Goal: Information Seeking & Learning: Find specific fact

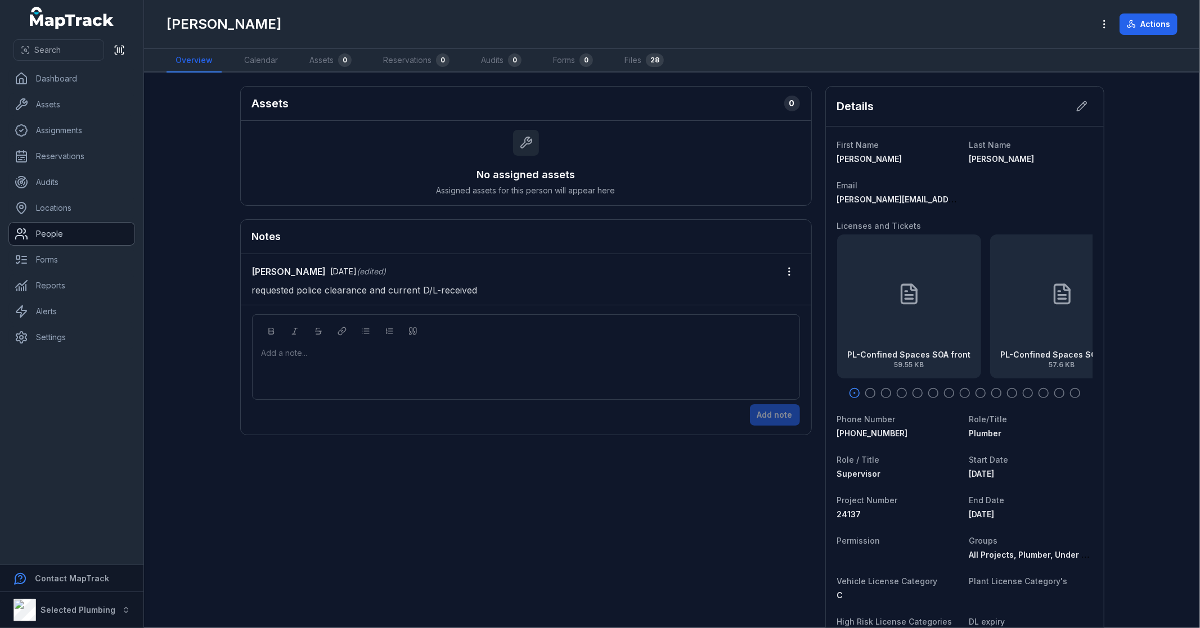
click at [59, 232] on link "People" at bounding box center [71, 234] width 125 height 23
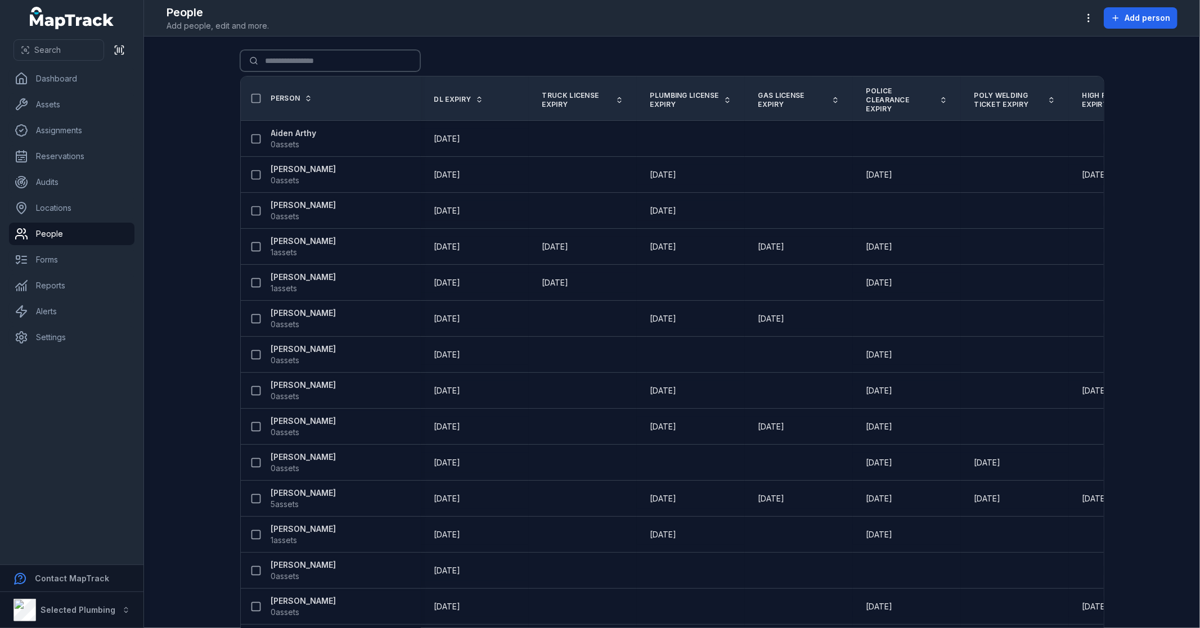
click at [285, 57] on input "Search for people" at bounding box center [330, 60] width 180 height 21
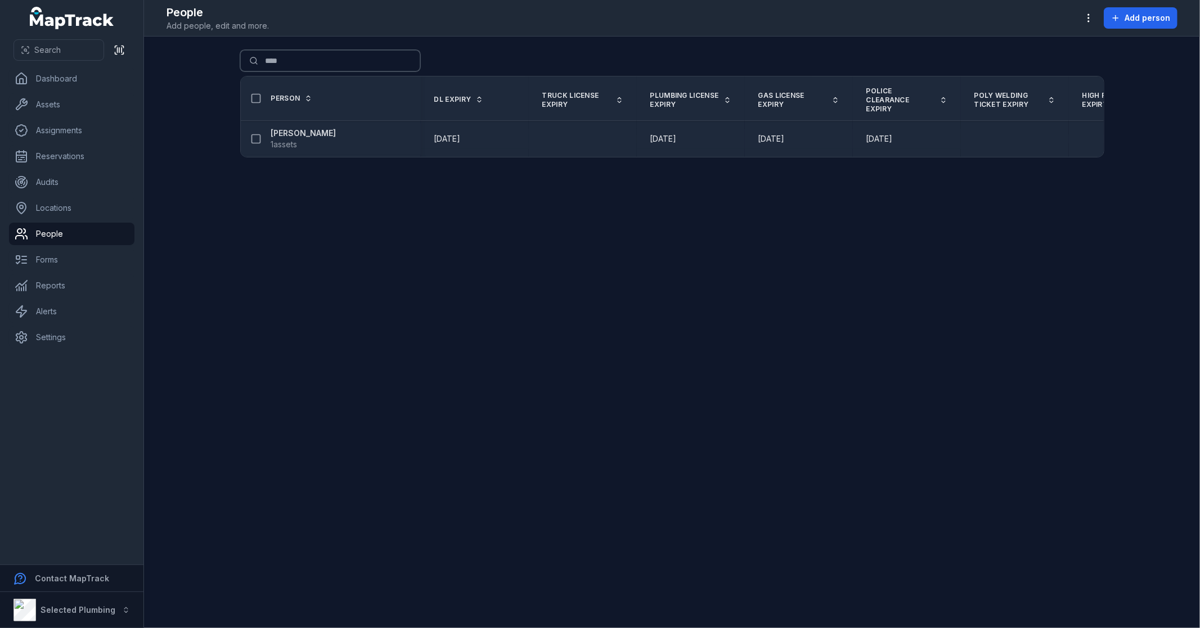
type input "****"
click at [305, 134] on strong "[PERSON_NAME]" at bounding box center [303, 133] width 65 height 11
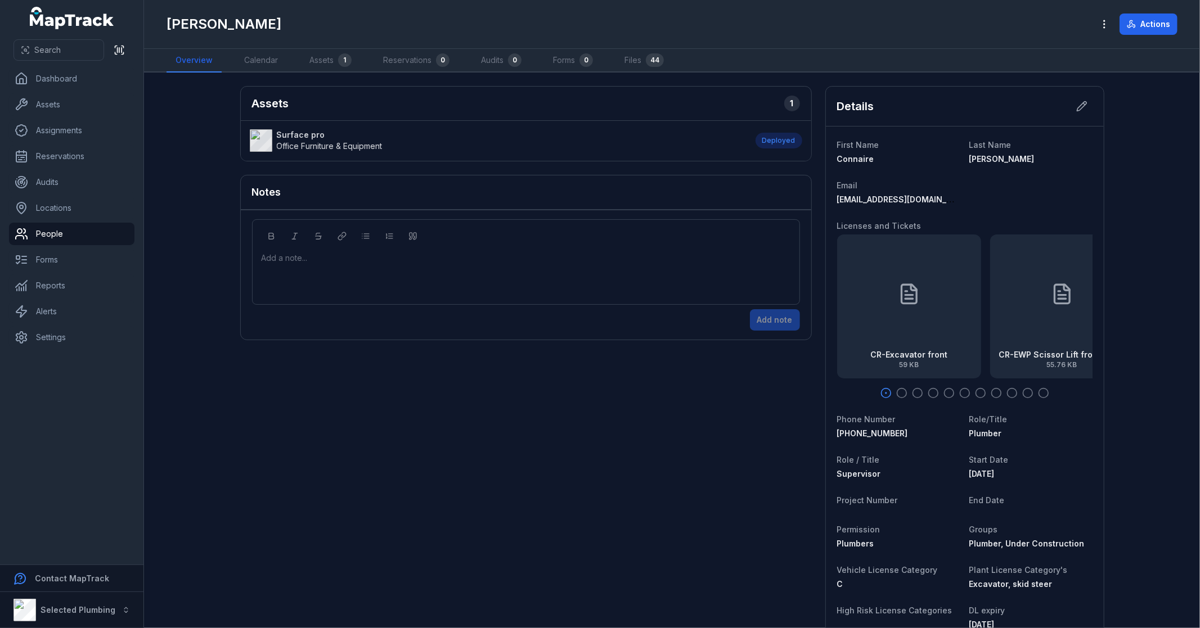
click at [897, 394] on icon "button" at bounding box center [901, 393] width 11 height 11
click at [912, 395] on icon "button" at bounding box center [917, 393] width 11 height 11
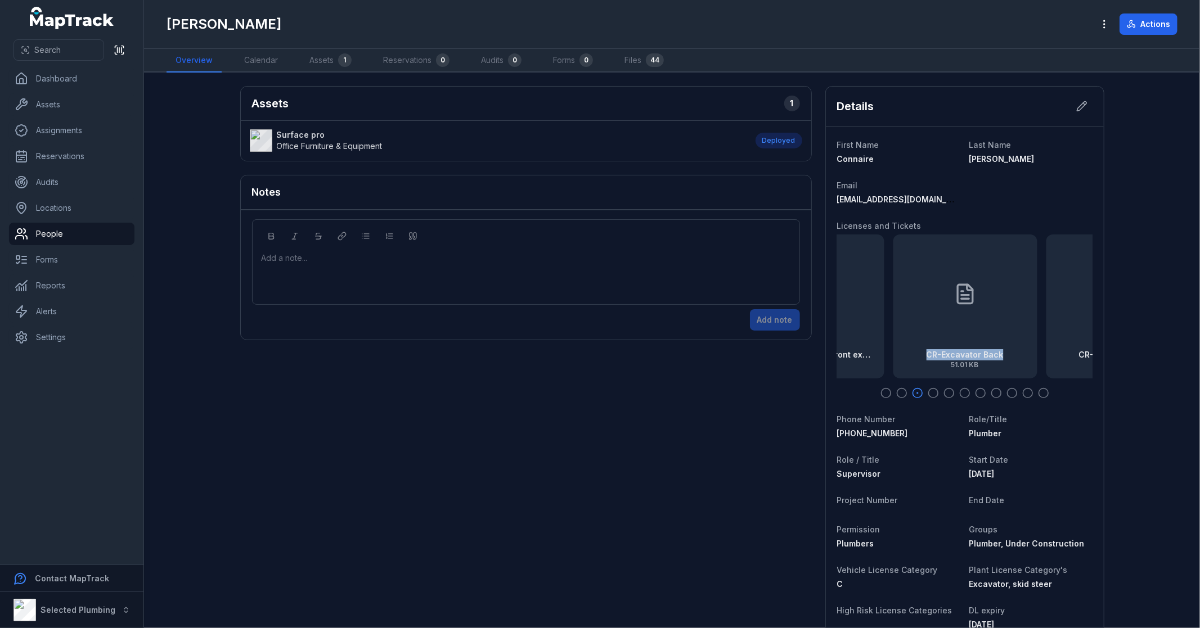
drag, startPoint x: 1011, startPoint y: 318, endPoint x: 907, endPoint y: 320, distance: 104.1
click at [907, 320] on div "CR-Excavator Back 51.01 KB" at bounding box center [965, 307] width 144 height 144
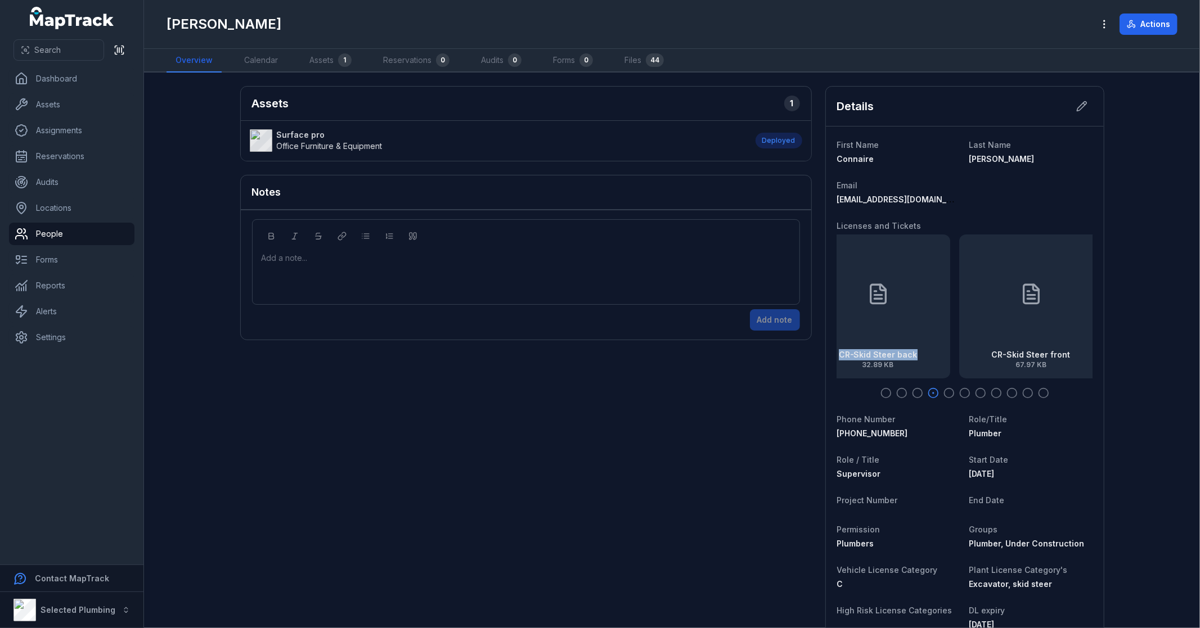
drag, startPoint x: 1041, startPoint y: 314, endPoint x: 990, endPoint y: 307, distance: 51.7
click at [938, 317] on div "CR-Excavator front 59 KB CR-EWP Scissor Lift front exp [DATE] 55.76 KB CR-Excav…" at bounding box center [964, 307] width 255 height 144
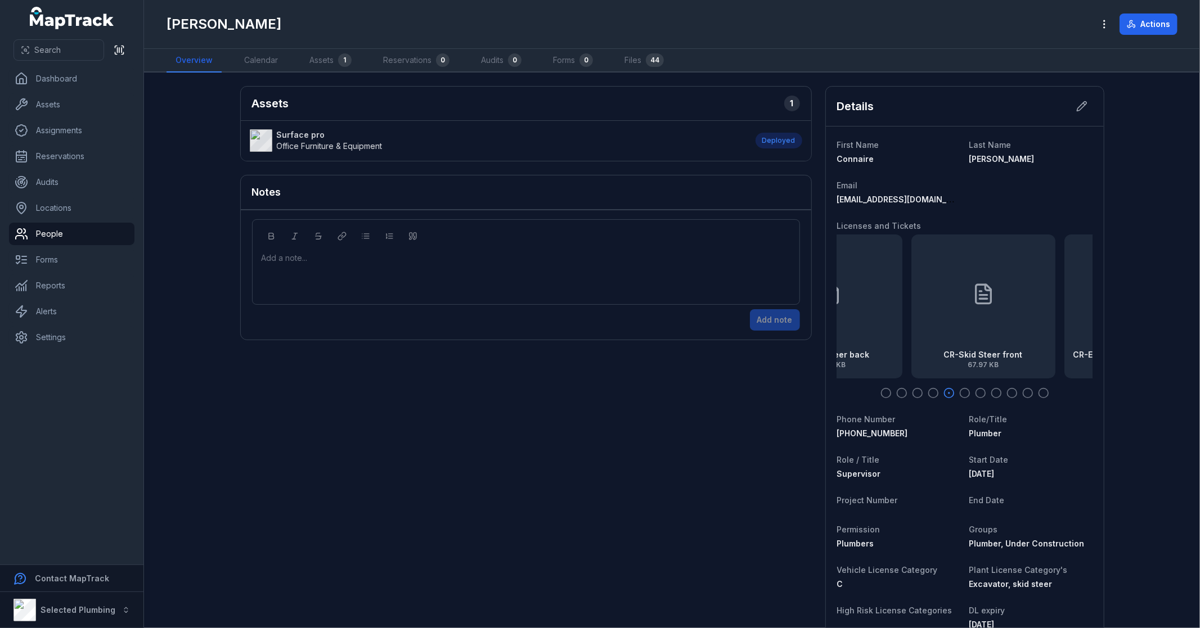
drag, startPoint x: 1017, startPoint y: 307, endPoint x: 926, endPoint y: 313, distance: 90.3
click at [929, 313] on div "CR-Skid Steer front 67.97 KB" at bounding box center [983, 307] width 144 height 144
drag, startPoint x: 1008, startPoint y: 307, endPoint x: 914, endPoint y: 307, distance: 93.9
click at [845, 319] on div "CR-EWP Scissor Lift back exp [DATE] 63.21 KB" at bounding box center [898, 307] width 144 height 144
drag, startPoint x: 951, startPoint y: 302, endPoint x: 867, endPoint y: 313, distance: 85.2
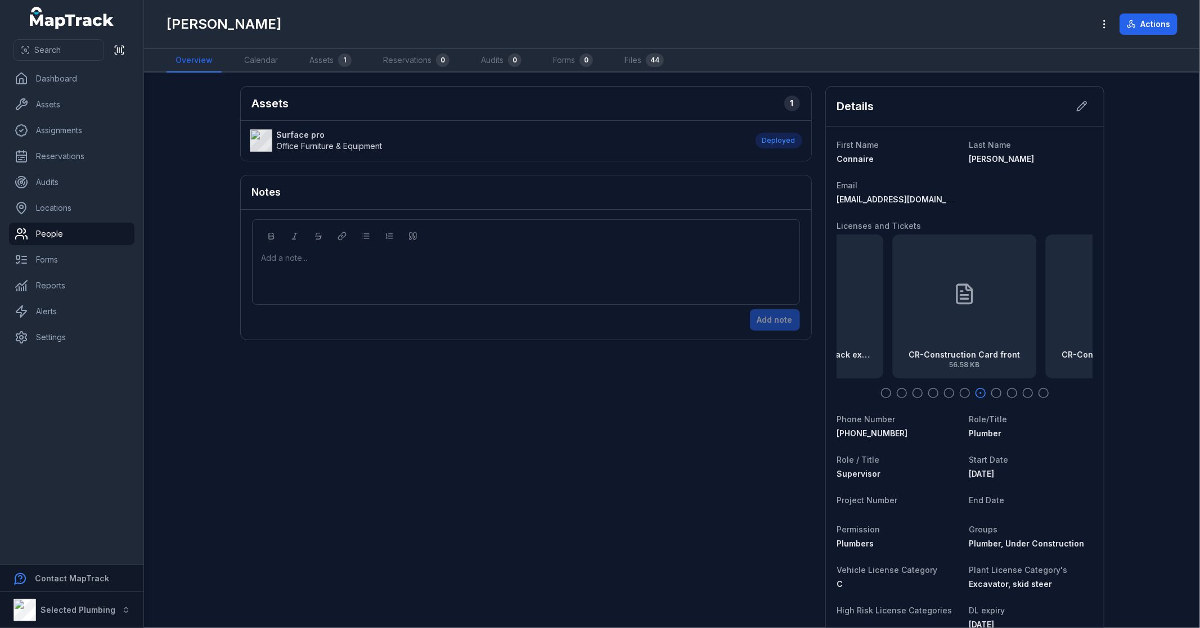
click at [953, 313] on div at bounding box center [964, 294] width 23 height 101
drag, startPoint x: 1013, startPoint y: 307, endPoint x: 878, endPoint y: 314, distance: 135.2
click at [880, 315] on div "CR-Excavator front 59 KB CR-EWP Scissor Lift front exp [DATE] 55.76 KB CR-Excav…" at bounding box center [964, 307] width 255 height 144
drag, startPoint x: 1002, startPoint y: 312, endPoint x: 875, endPoint y: 322, distance: 128.1
click at [893, 322] on div "CR-Construction Card back 54.82 KB" at bounding box center [965, 307] width 144 height 144
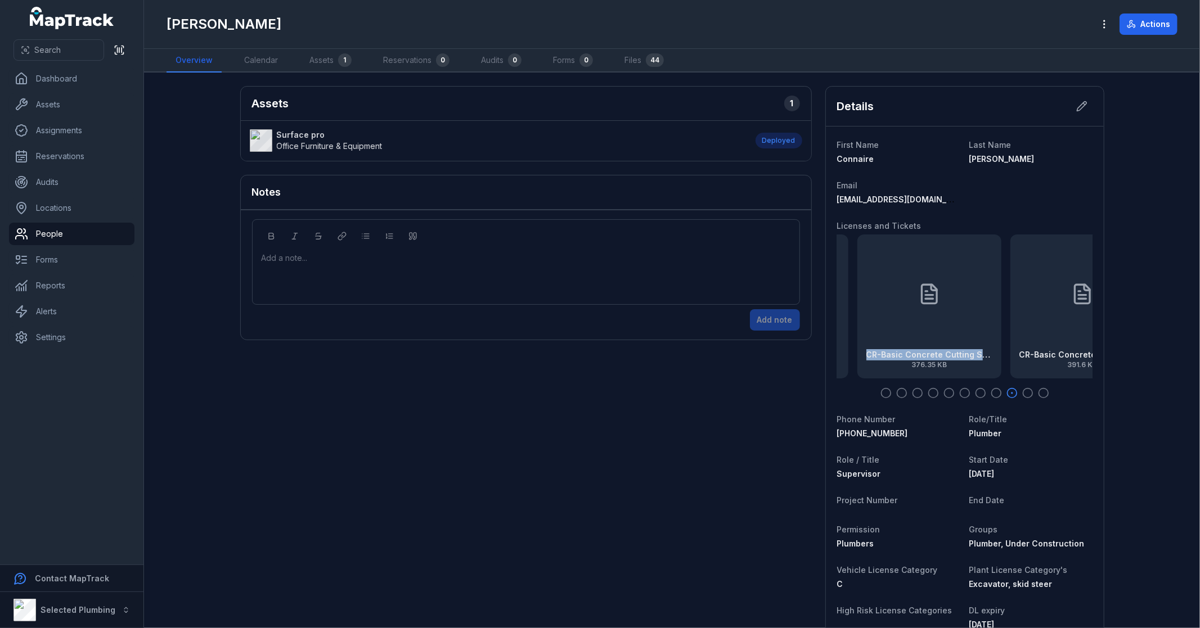
drag, startPoint x: 957, startPoint y: 323, endPoint x: 925, endPoint y: 315, distance: 33.0
click at [890, 325] on div "CR-Basic Concrete Cutting Saw back 376.35 KB" at bounding box center [929, 307] width 144 height 144
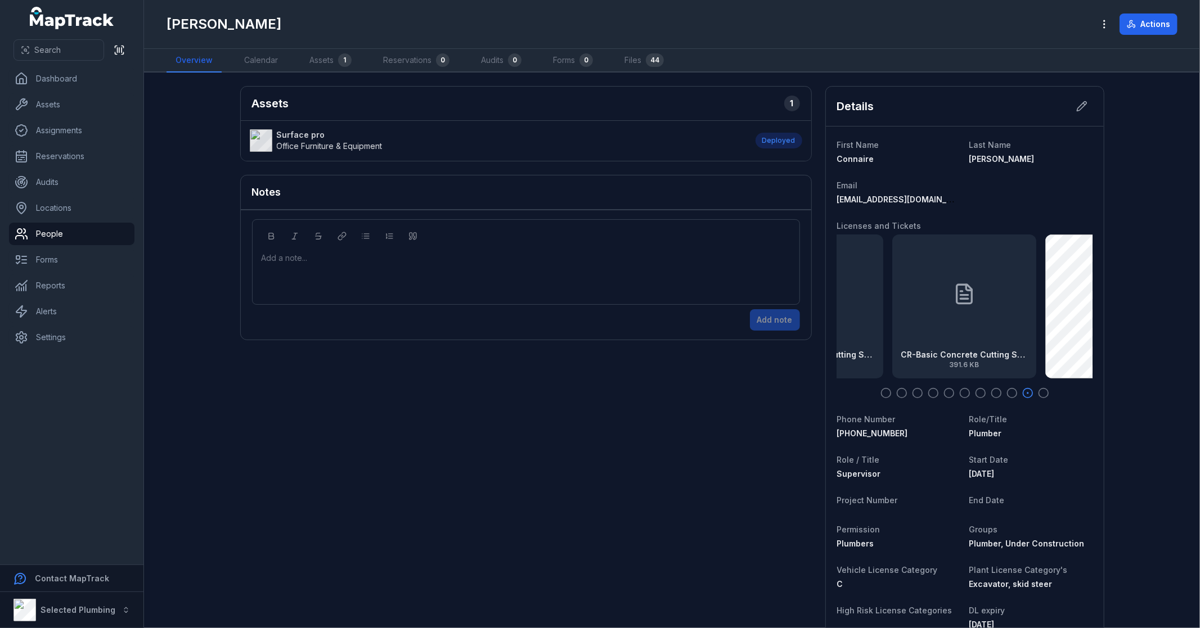
drag, startPoint x: 986, startPoint y: 305, endPoint x: 875, endPoint y: 314, distance: 111.1
click at [892, 314] on div "CR-Basic Concrete Cutting Saw front 391.6 KB" at bounding box center [964, 307] width 144 height 144
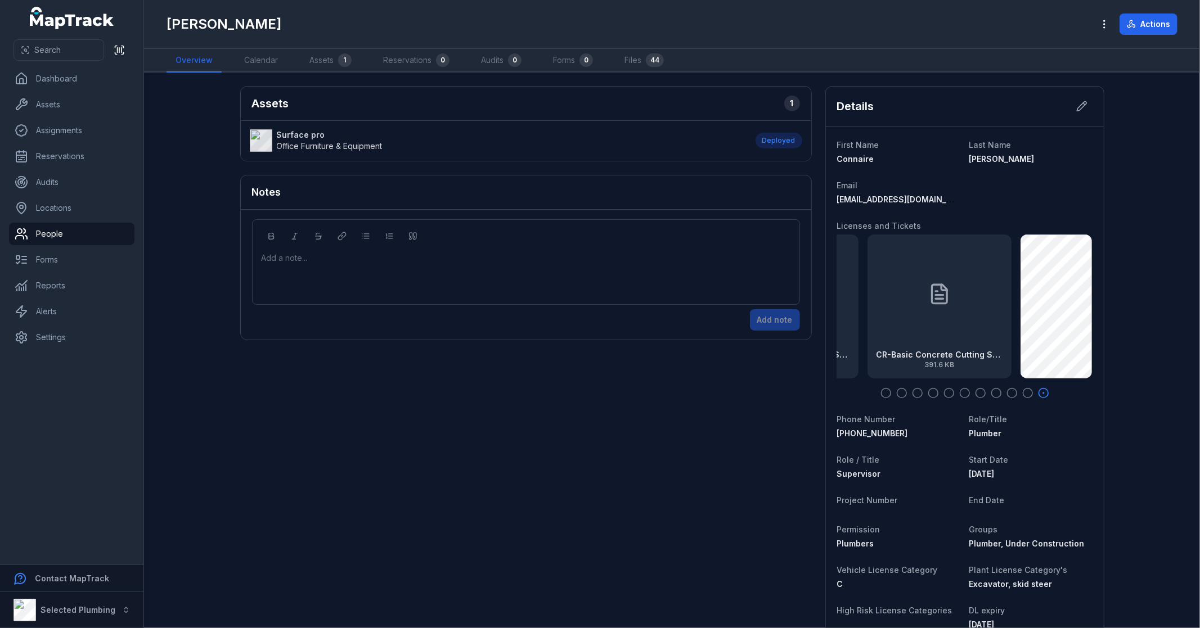
drag, startPoint x: 915, startPoint y: 318, endPoint x: 1199, endPoint y: 319, distance: 283.5
click at [1107, 331] on main "Assets 1 Surface pro Office Furniture & Equipment Deployed Notes Add a note... …" at bounding box center [672, 351] width 1056 height 556
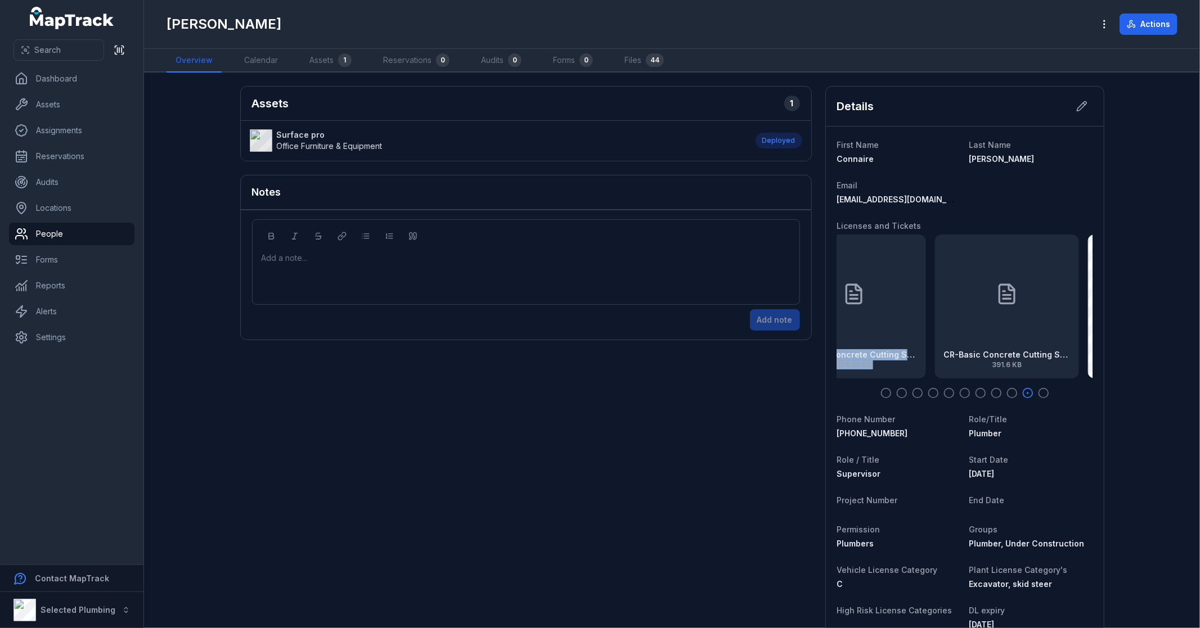
drag, startPoint x: 984, startPoint y: 282, endPoint x: 1360, endPoint y: 262, distance: 376.3
click at [1199, 262] on html "Search Dashboard Assets Assignments Reservations Audits Locations People Forms …" at bounding box center [600, 314] width 1200 height 628
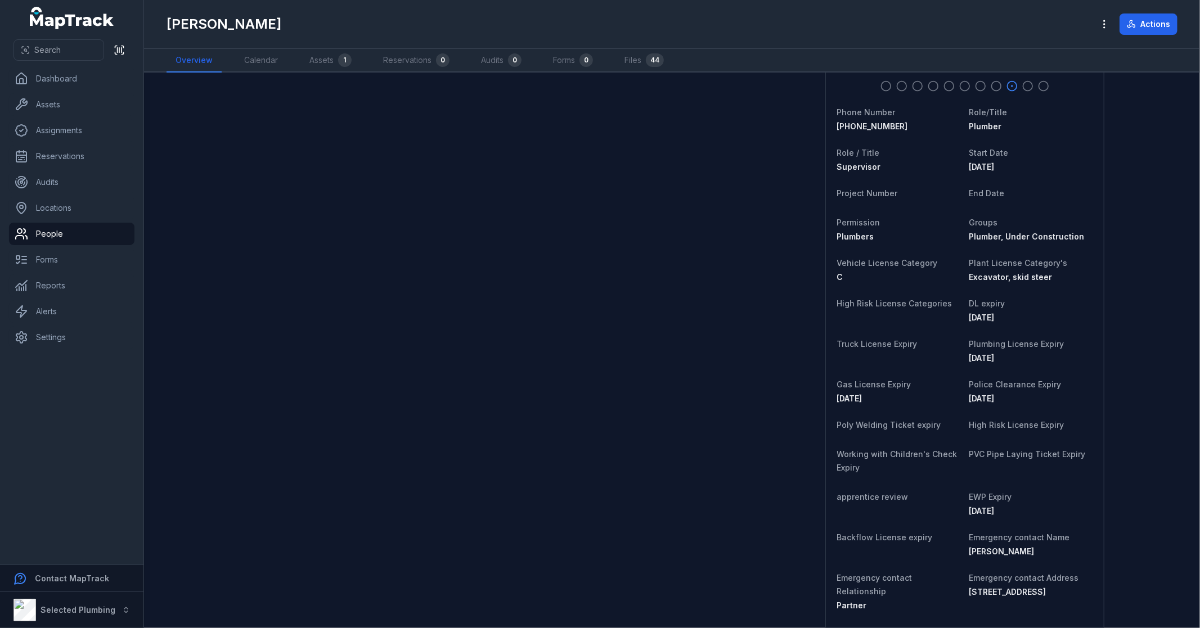
scroll to position [250, 0]
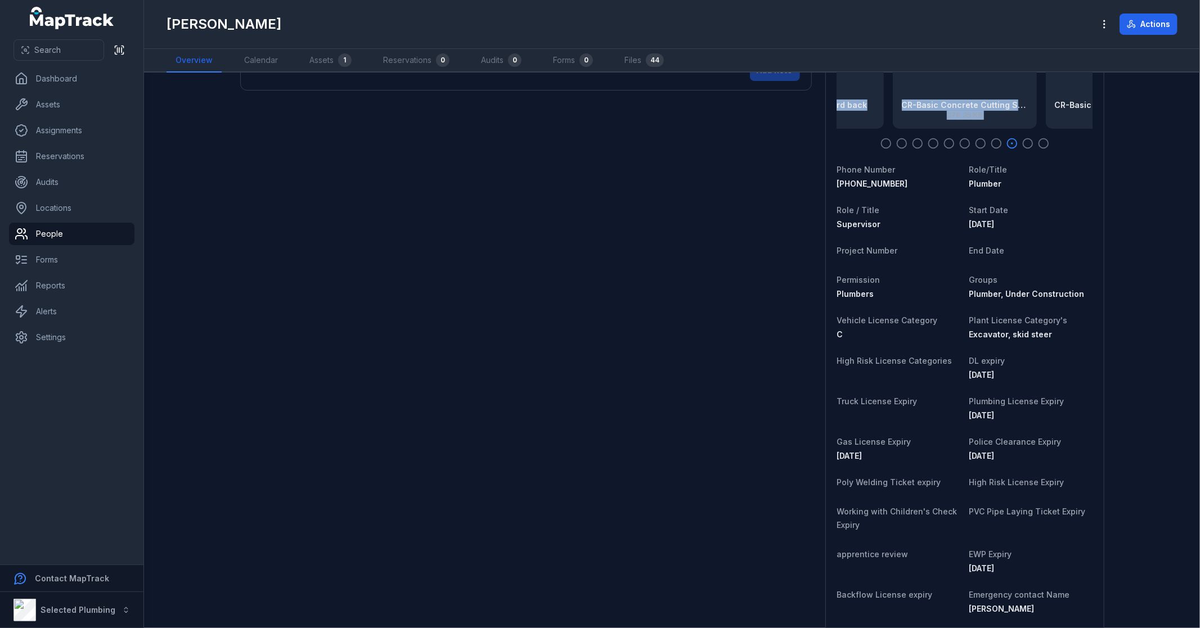
drag, startPoint x: 1014, startPoint y: 372, endPoint x: 966, endPoint y: 377, distance: 48.6
click at [969, 377] on div "[DATE]" at bounding box center [1030, 375] width 123 height 11
click at [1016, 377] on div "[DATE]" at bounding box center [1030, 375] width 123 height 11
click at [1014, 374] on div "[DATE]" at bounding box center [1030, 375] width 123 height 11
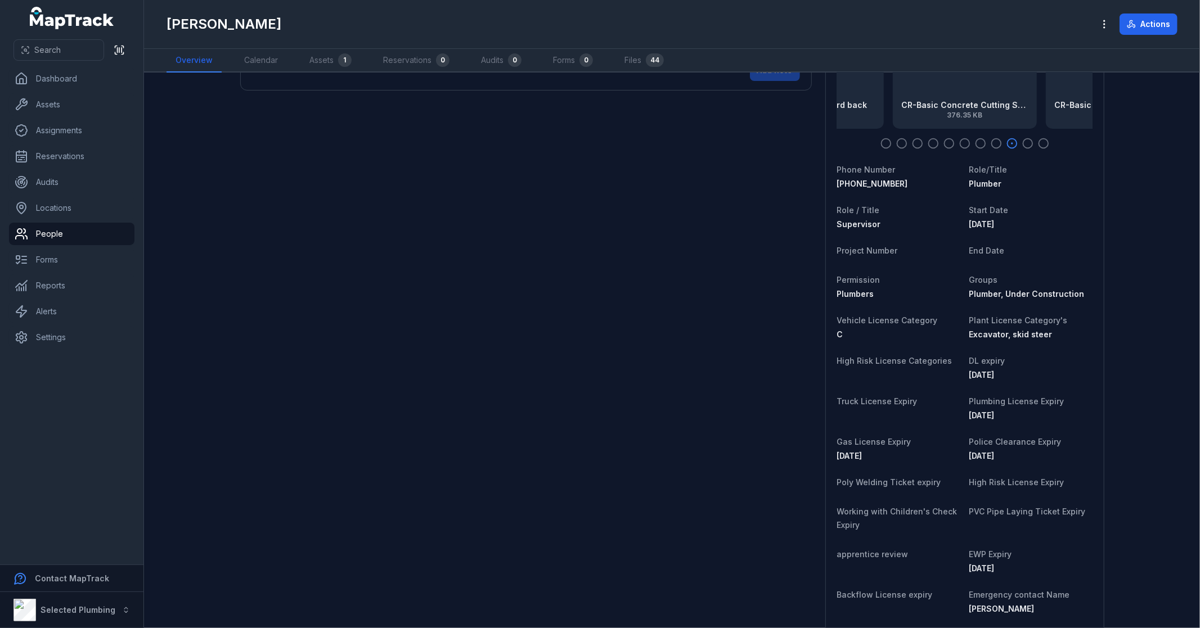
click at [995, 374] on span "[DATE]" at bounding box center [981, 375] width 25 height 10
click at [984, 374] on span "[DATE]" at bounding box center [981, 375] width 25 height 10
drag, startPoint x: 984, startPoint y: 374, endPoint x: 1058, endPoint y: 365, distance: 73.7
click at [1067, 362] on div "DL expiry [DATE]" at bounding box center [1030, 367] width 123 height 27
click at [1008, 372] on div "[DATE]" at bounding box center [1030, 375] width 123 height 11
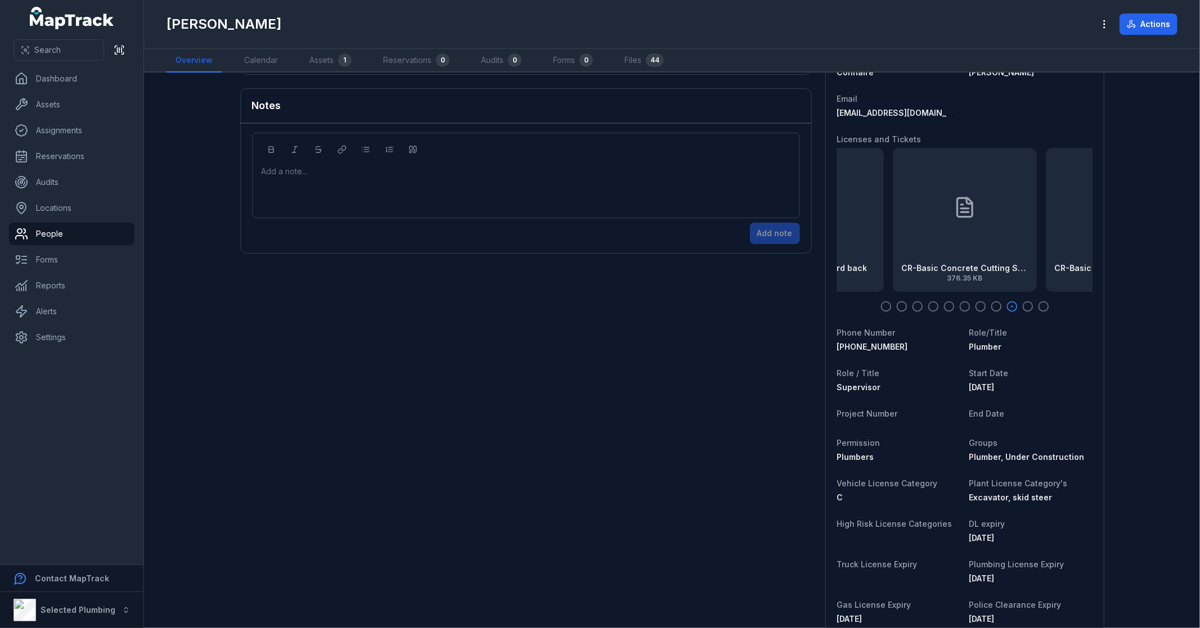
scroll to position [0, 0]
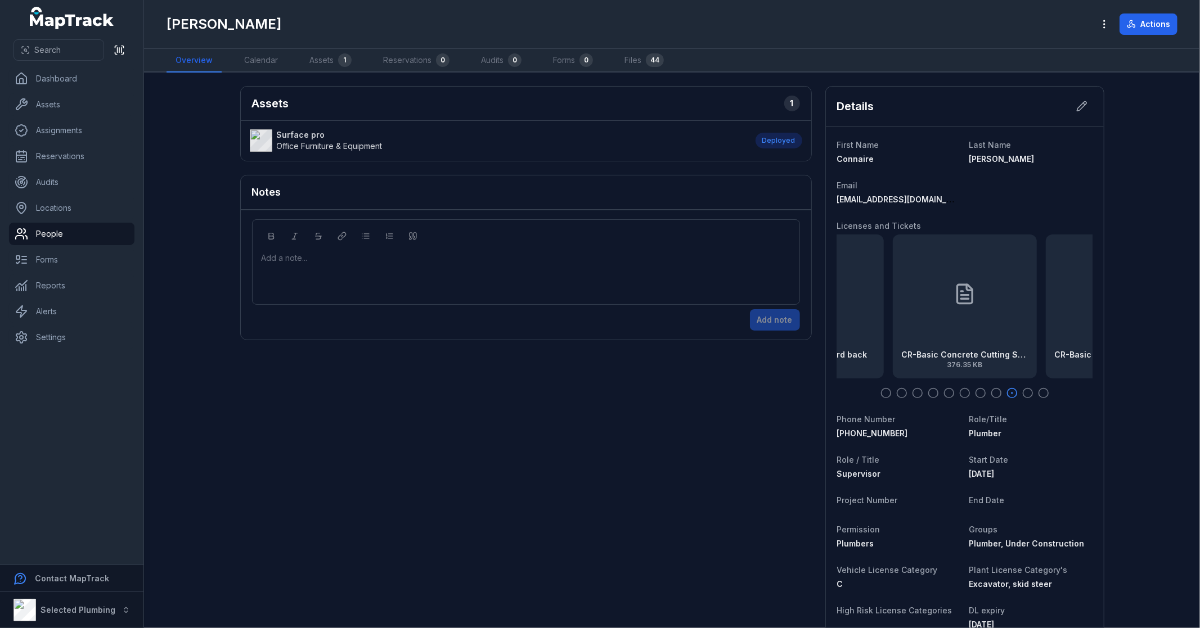
click at [882, 395] on icon "button" at bounding box center [885, 393] width 11 height 11
click at [897, 392] on icon "button" at bounding box center [901, 393] width 11 height 11
click at [953, 304] on icon at bounding box center [964, 294] width 23 height 23
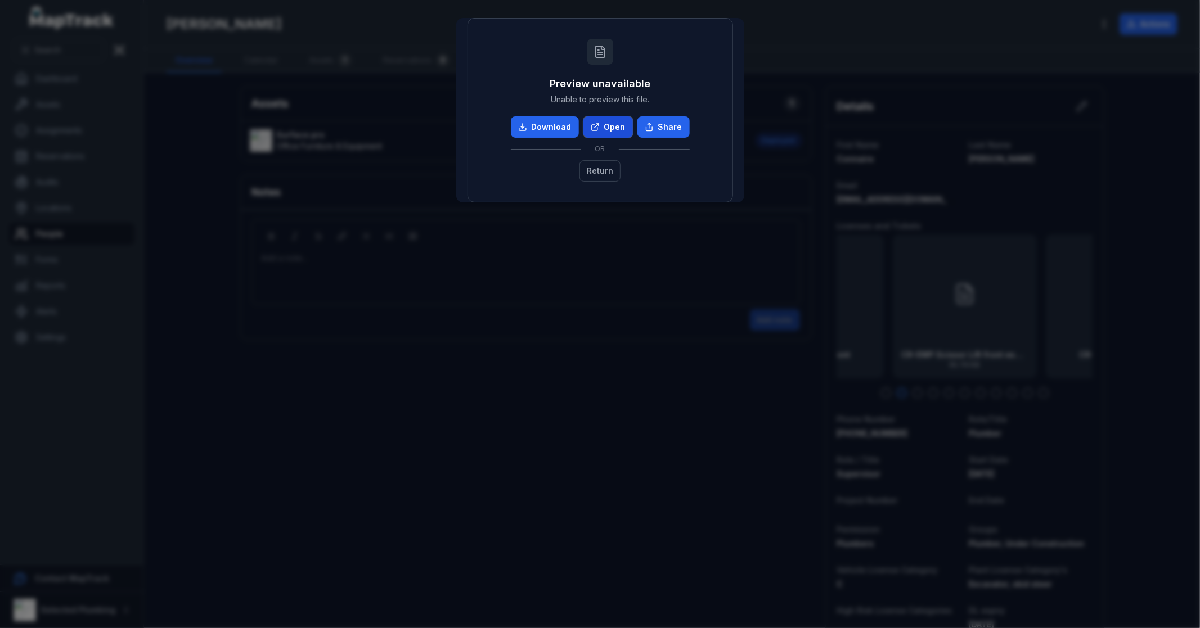
click at [609, 121] on link "Open" at bounding box center [608, 126] width 50 height 21
drag, startPoint x: 600, startPoint y: 176, endPoint x: 601, endPoint y: 167, distance: 9.0
click at [600, 176] on button "Return" at bounding box center [599, 170] width 41 height 21
